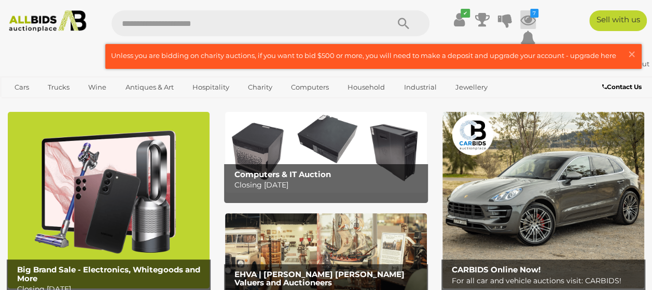
click at [528, 18] on icon at bounding box center [528, 19] width 16 height 19
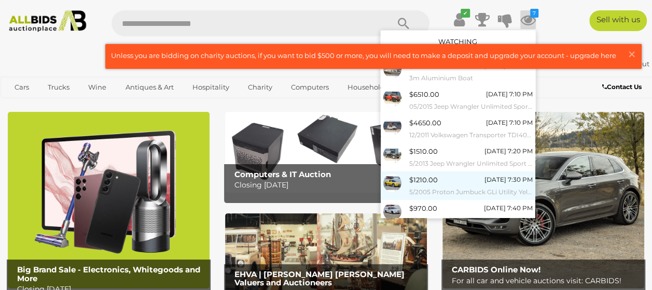
click at [394, 183] on img at bounding box center [392, 183] width 18 height 18
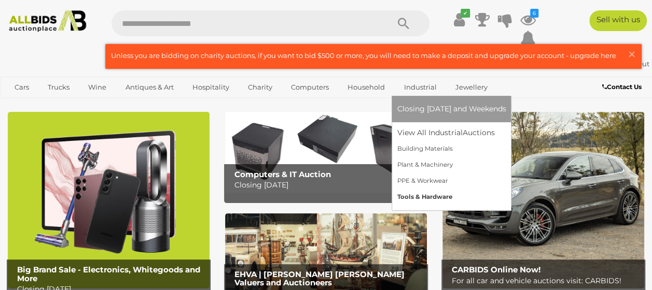
click at [424, 192] on link "Tools & Hardware" at bounding box center [451, 197] width 109 height 16
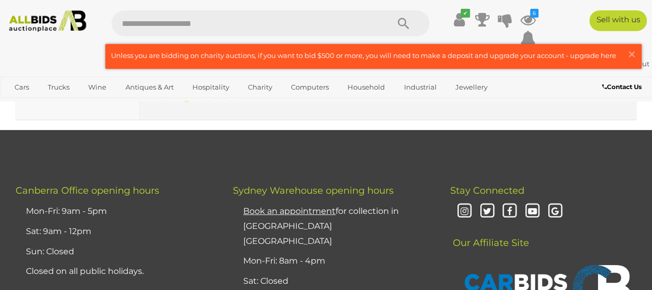
scroll to position [7887, 0]
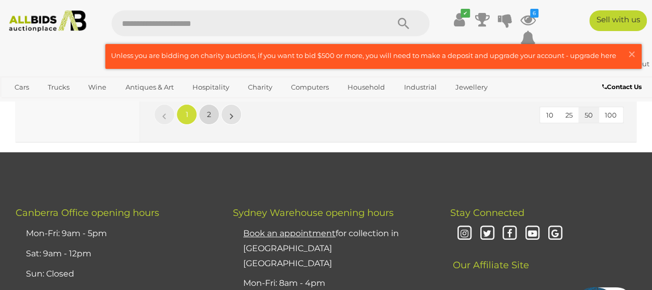
click at [205, 125] on link "2" at bounding box center [209, 114] width 21 height 21
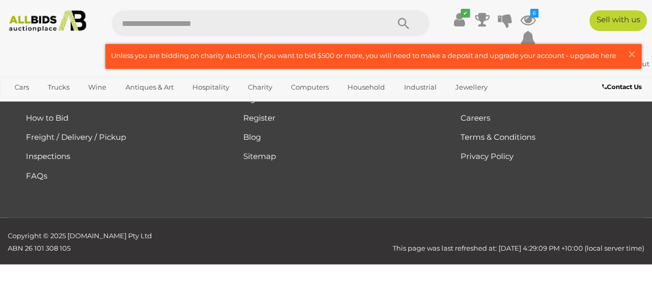
scroll to position [174, 0]
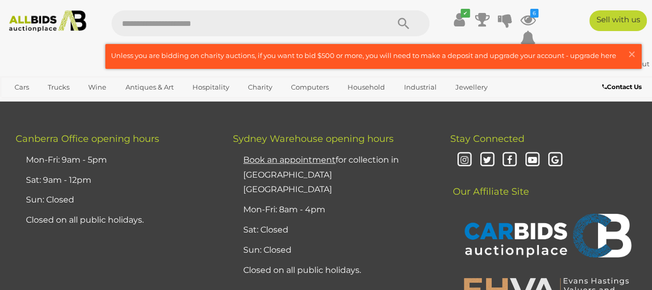
scroll to position [3688, 0]
